Goal: Task Accomplishment & Management: Manage account settings

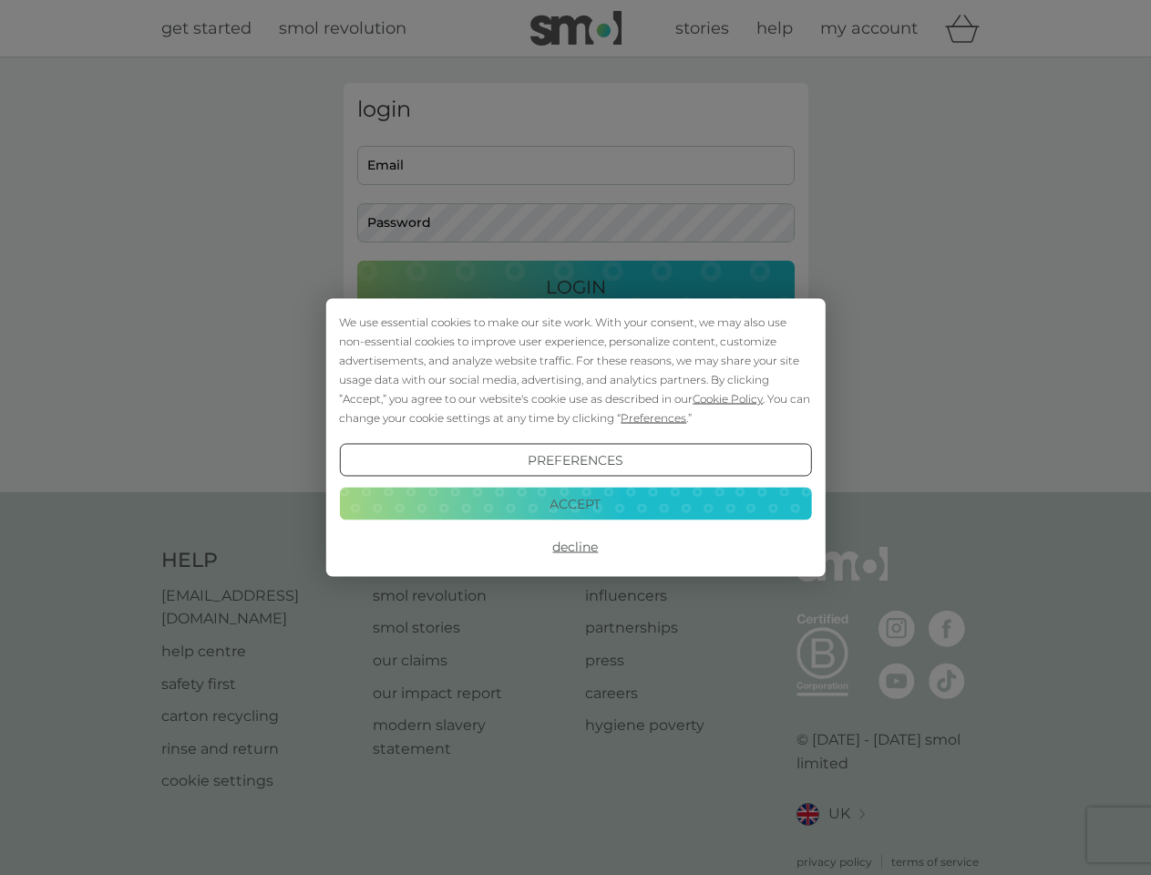
click at [728, 398] on span "Cookie Policy" at bounding box center [727, 399] width 70 height 14
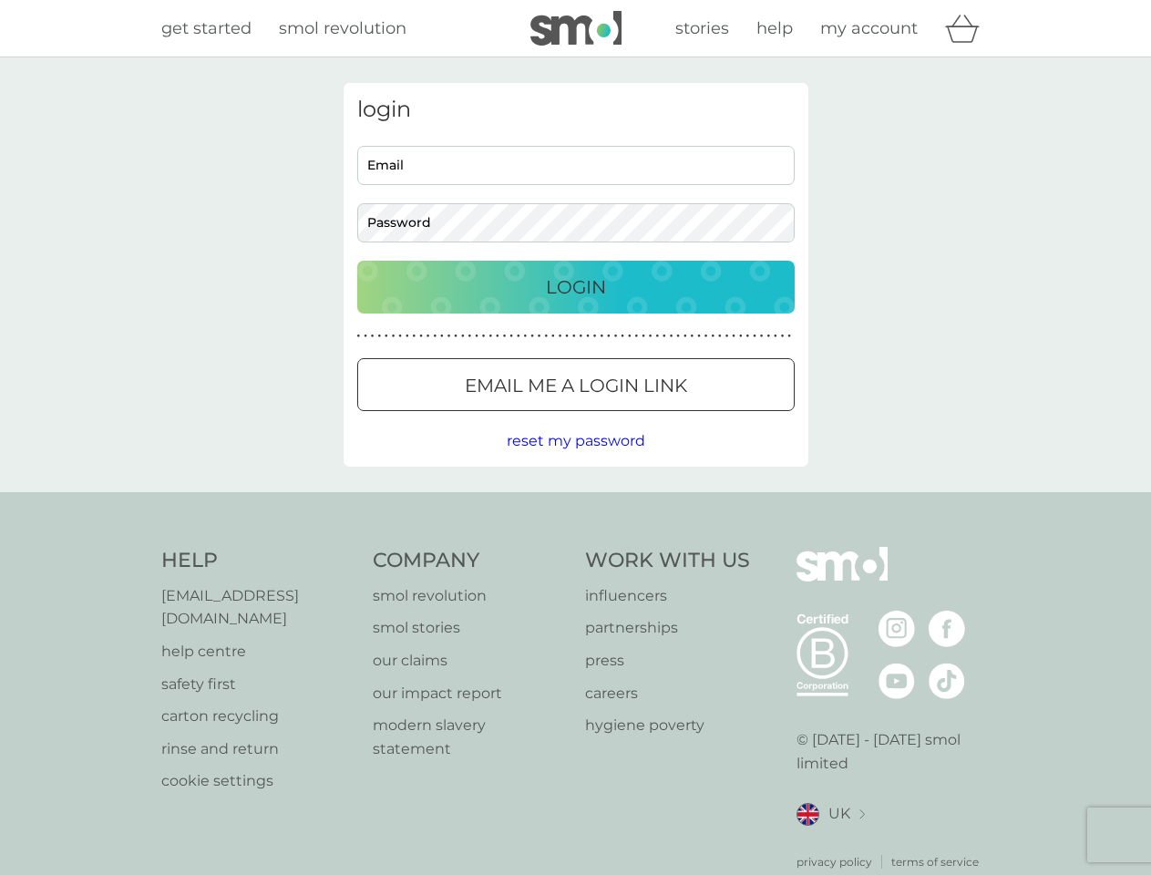
click at [651, 417] on div "login Email Password Login ● ● ● ● ● ● ● ● ● ● ● ● ● ● ● ● ● ● ● ● ● ● ● ● ● ● …" at bounding box center [575, 275] width 465 height 384
click at [575, 460] on div "login Email Password Login ● ● ● ● ● ● ● ● ● ● ● ● ● ● ● ● ● ● ● ● ● ● ● ● ● ● …" at bounding box center [575, 275] width 465 height 384
click at [575, 547] on div "Help [EMAIL_ADDRESS][DOMAIN_NAME] help centre safety first carton recycling rin…" at bounding box center [575, 708] width 829 height 323
click at [575, 503] on div "Help [EMAIL_ADDRESS][DOMAIN_NAME] help centre safety first carton recycling rin…" at bounding box center [575, 708] width 1151 height 433
